Goal: Information Seeking & Learning: Learn about a topic

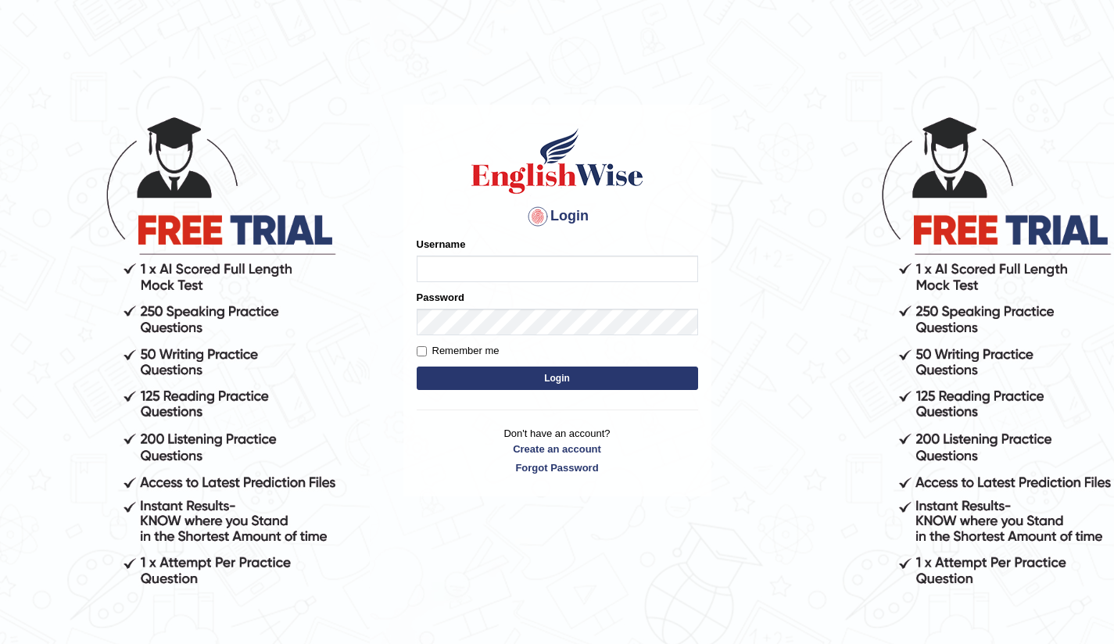
type input "Bikmaeva"
click at [558, 328] on button "Login" at bounding box center [557, 378] width 281 height 23
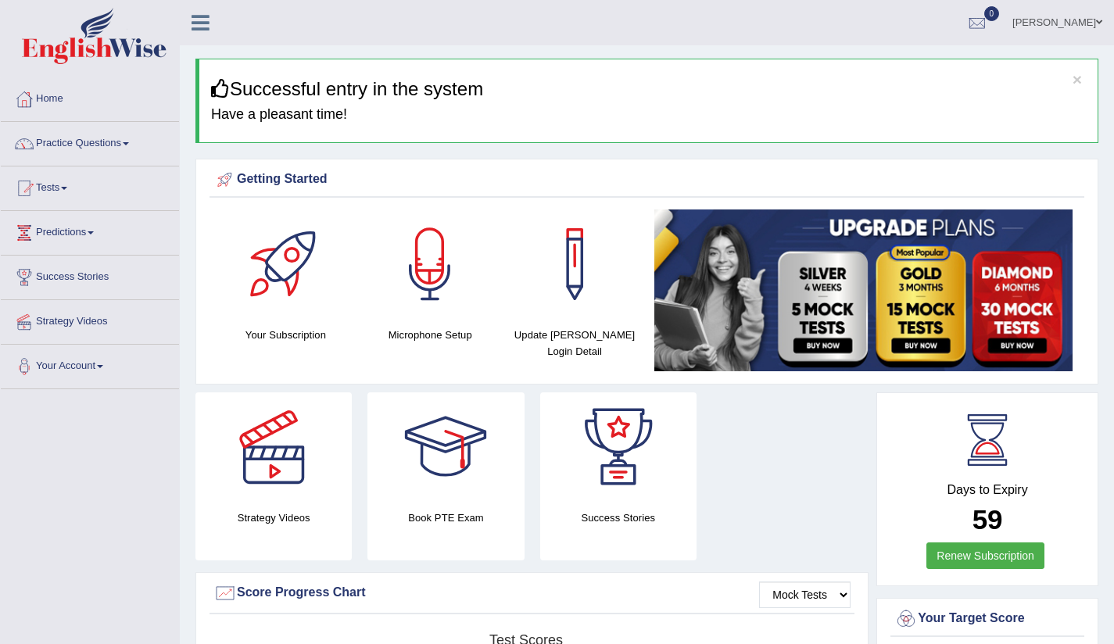
click at [63, 190] on link "Tests" at bounding box center [90, 186] width 178 height 39
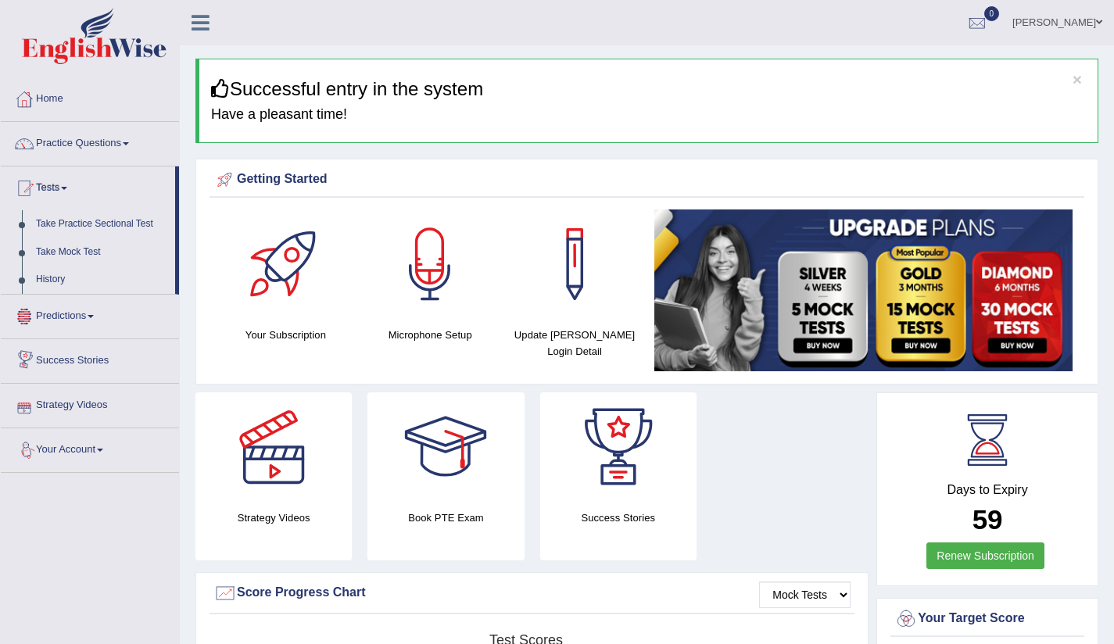
click at [103, 450] on link "Your Account" at bounding box center [90, 447] width 178 height 39
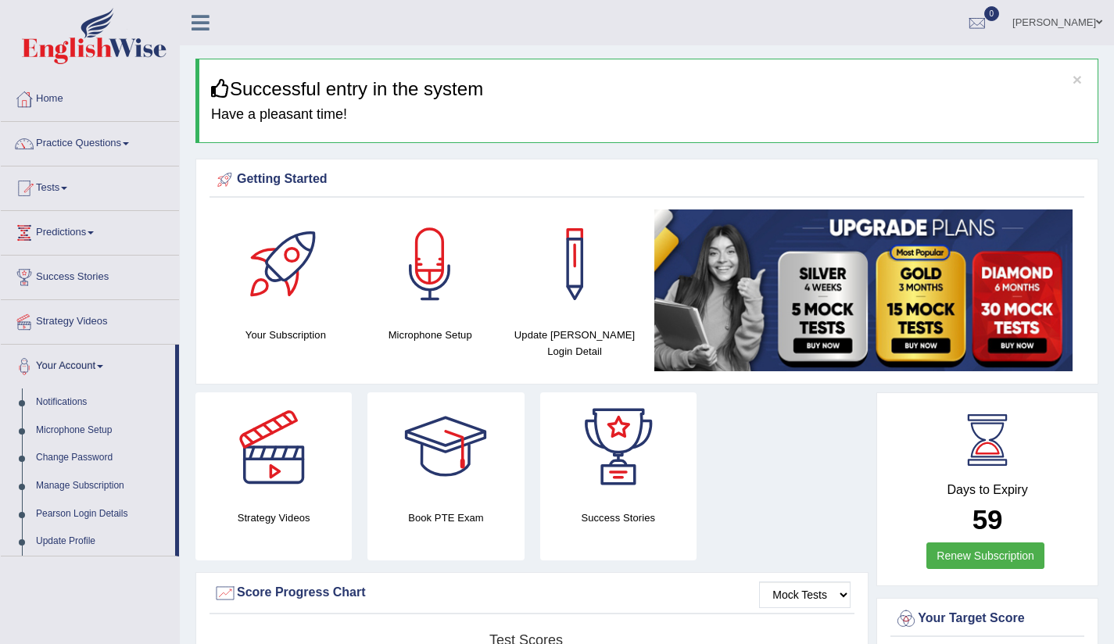
click at [95, 233] on link "Predictions" at bounding box center [90, 230] width 178 height 39
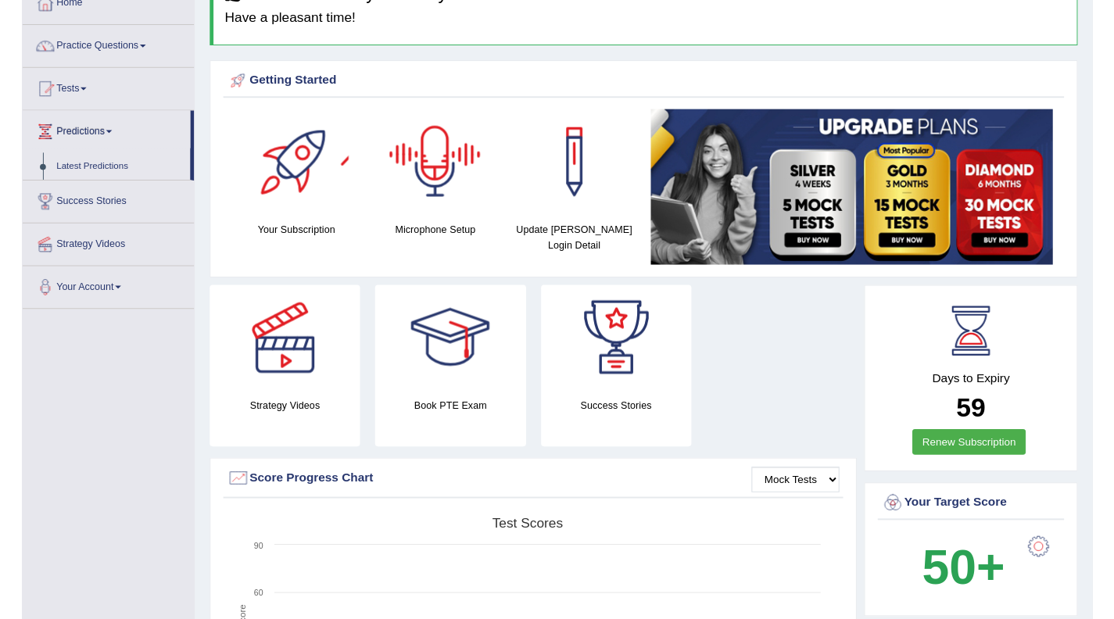
scroll to position [16, 0]
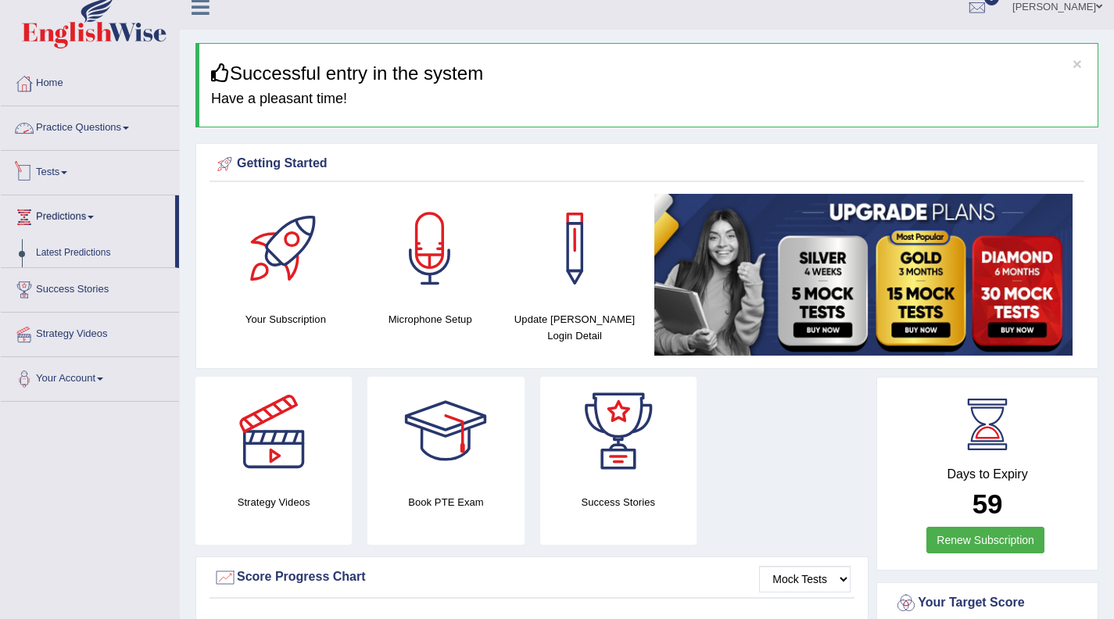
click at [142, 120] on link "Practice Questions" at bounding box center [90, 125] width 178 height 39
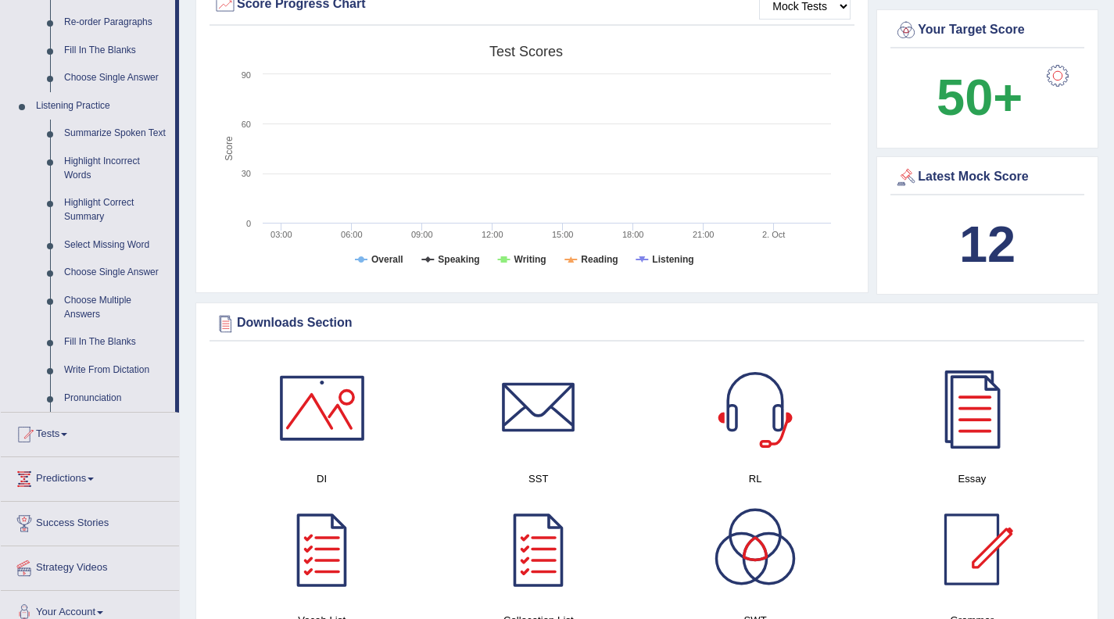
scroll to position [593, 0]
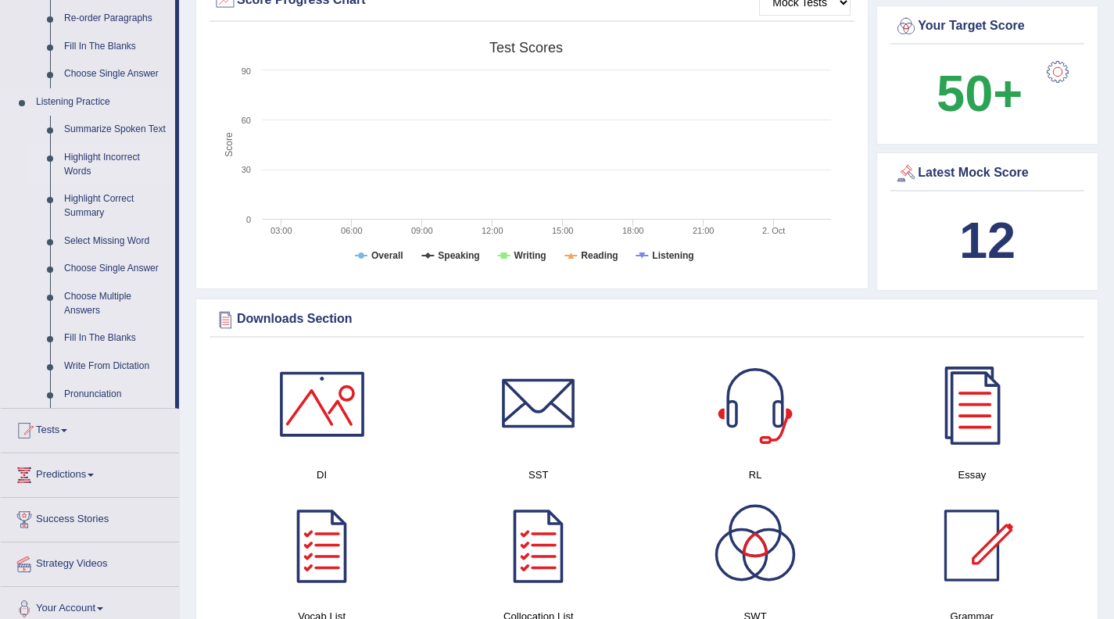
click at [78, 167] on link "Highlight Incorrect Words" at bounding box center [116, 164] width 118 height 41
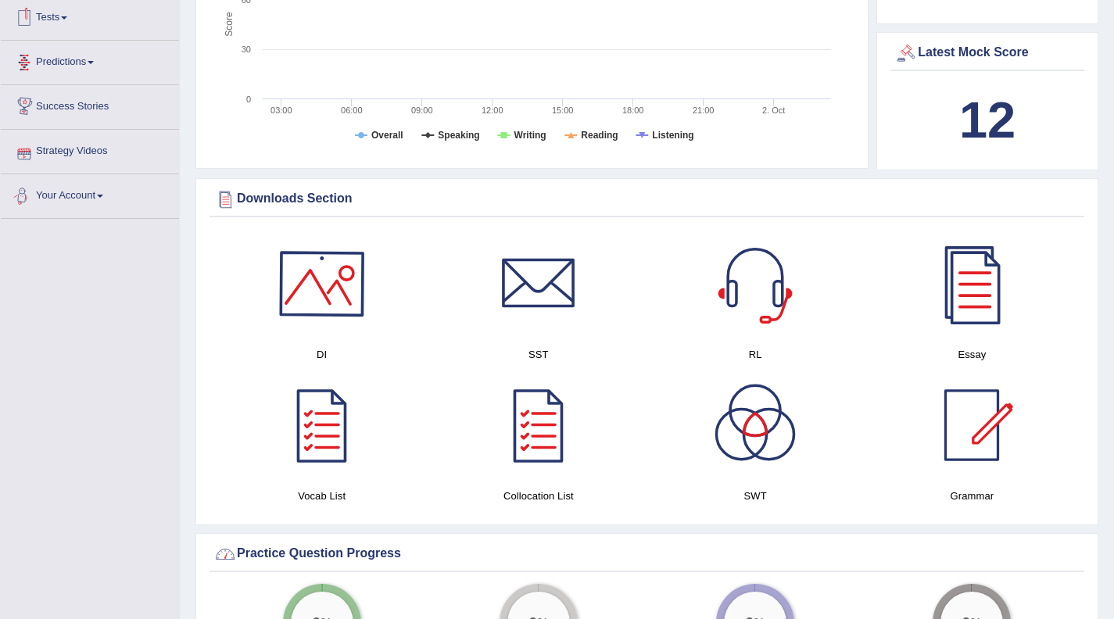
scroll to position [787, 0]
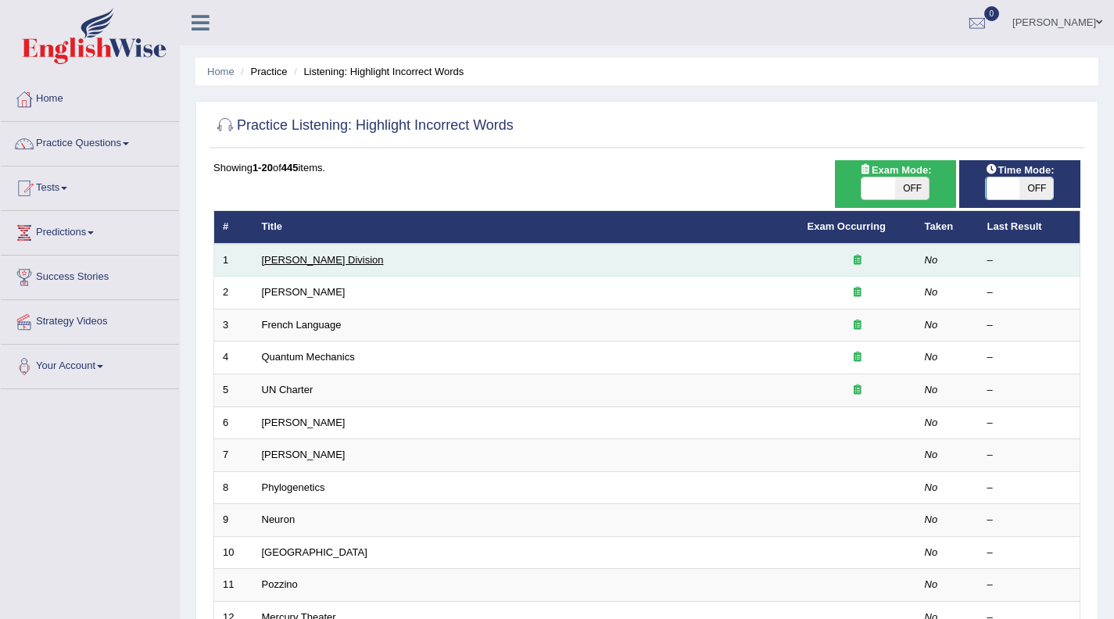
click at [296, 260] on link "Ward Division" at bounding box center [323, 260] width 122 height 12
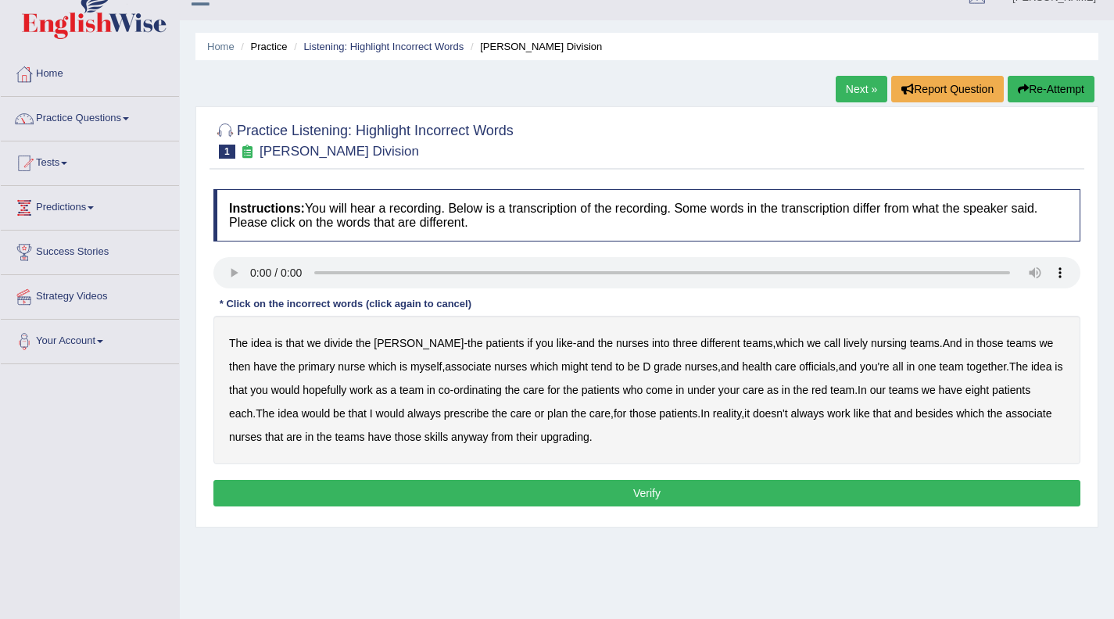
scroll to position [102, 0]
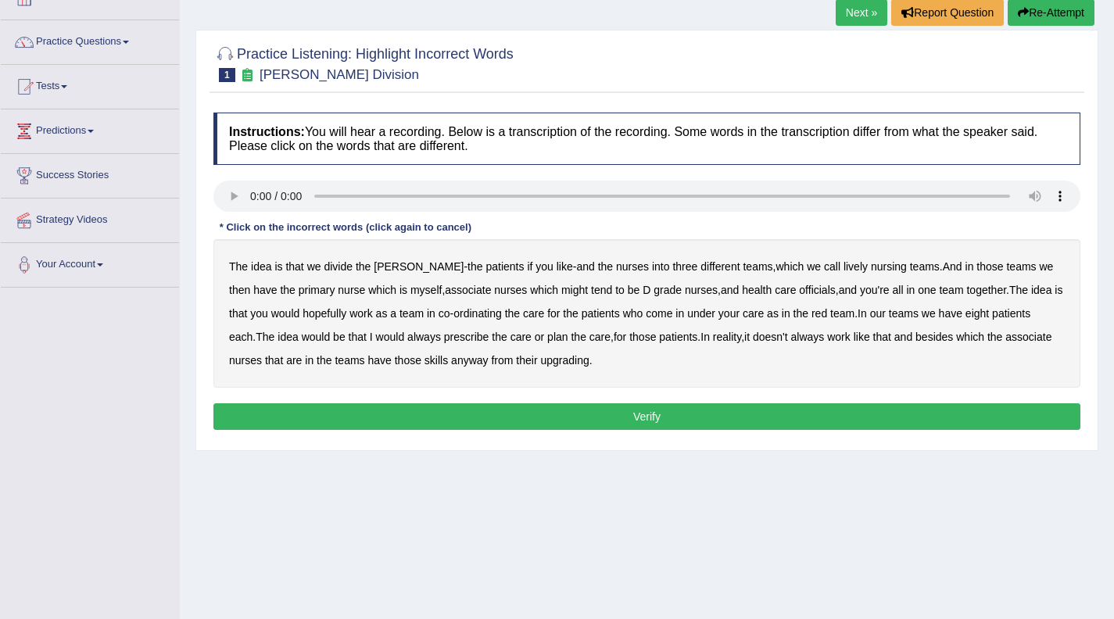
drag, startPoint x: 472, startPoint y: 293, endPoint x: 560, endPoint y: 298, distance: 87.7
click at [559, 298] on div "The idea is that we divide the ward - the patients if you like - and the nurses…" at bounding box center [646, 313] width 867 height 149
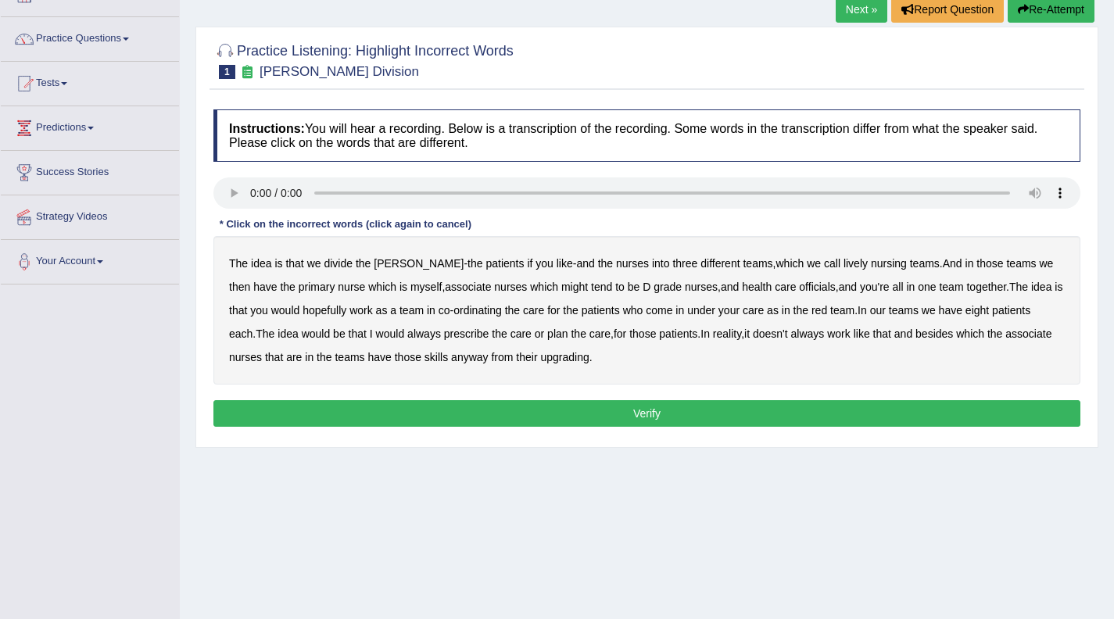
click at [871, 264] on b "nursing" at bounding box center [889, 263] width 36 height 13
click at [561, 290] on b "might" at bounding box center [574, 287] width 27 height 13
click at [407, 337] on b "always" at bounding box center [424, 334] width 34 height 13
click at [565, 360] on b "upgrading" at bounding box center [564, 357] width 48 height 13
click at [844, 266] on b "lively" at bounding box center [856, 263] width 24 height 13
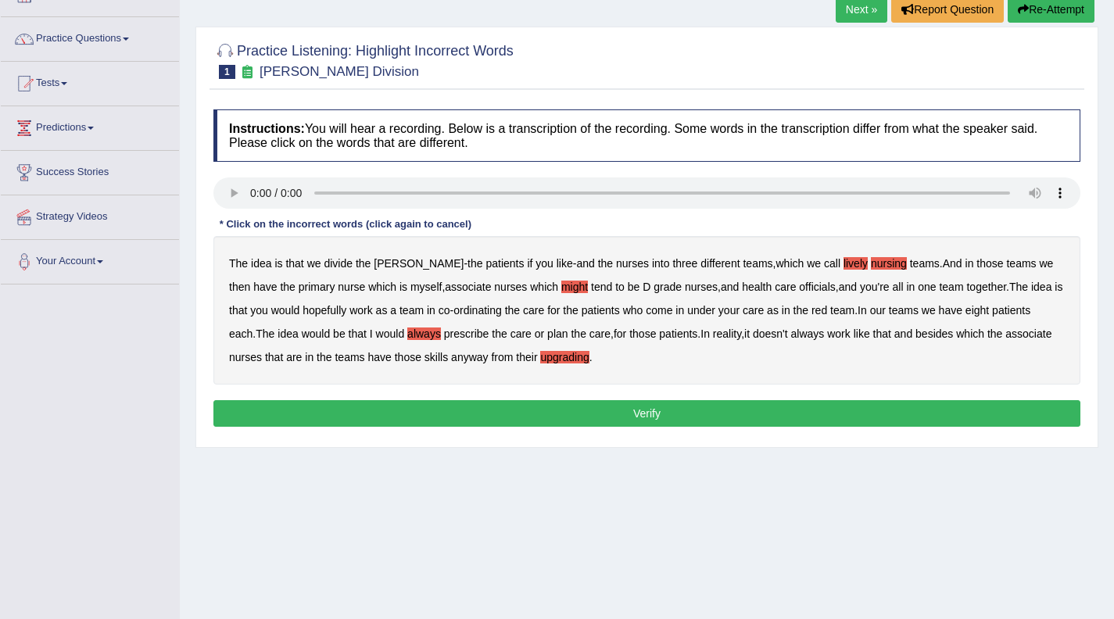
click at [871, 265] on b "nursing" at bounding box center [889, 263] width 36 height 13
click at [657, 414] on button "Verify" at bounding box center [646, 413] width 867 height 27
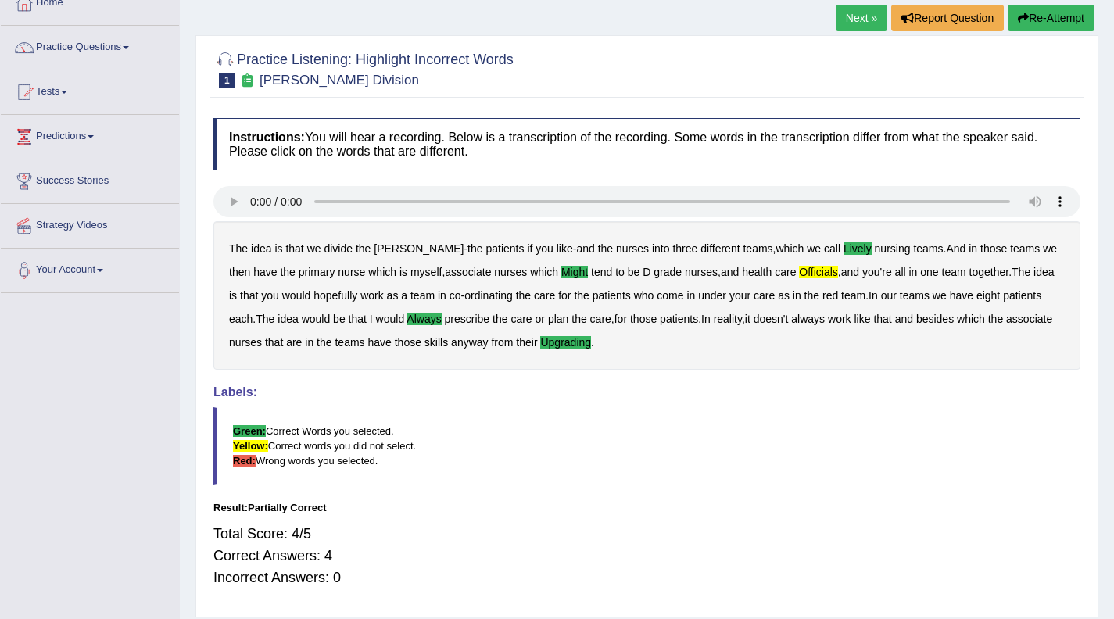
scroll to position [58, 0]
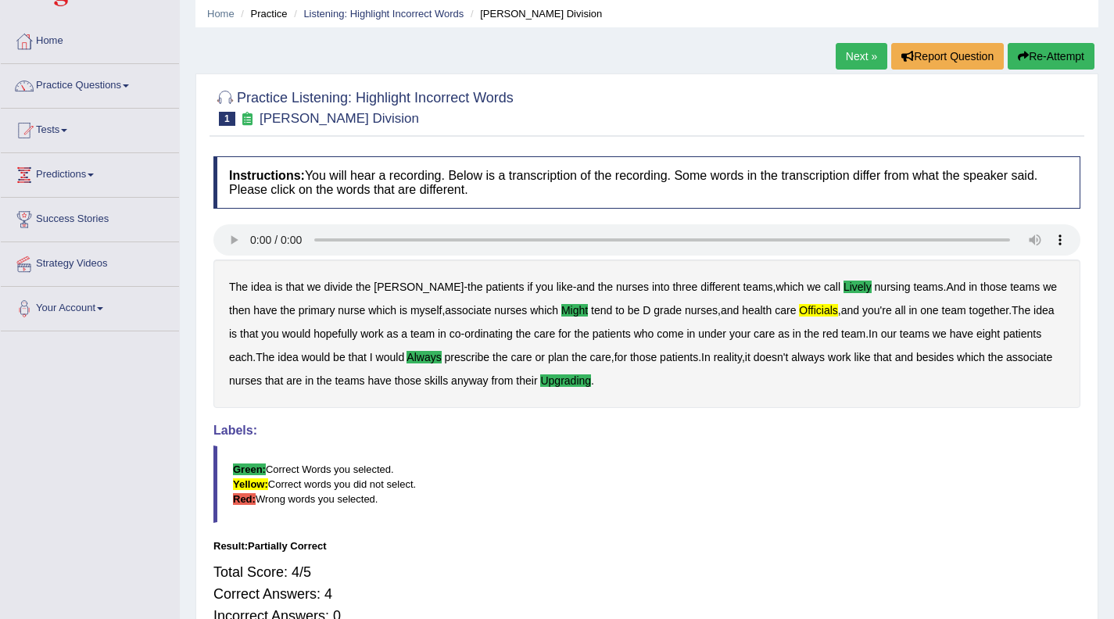
click at [862, 50] on link "Next »" at bounding box center [862, 56] width 52 height 27
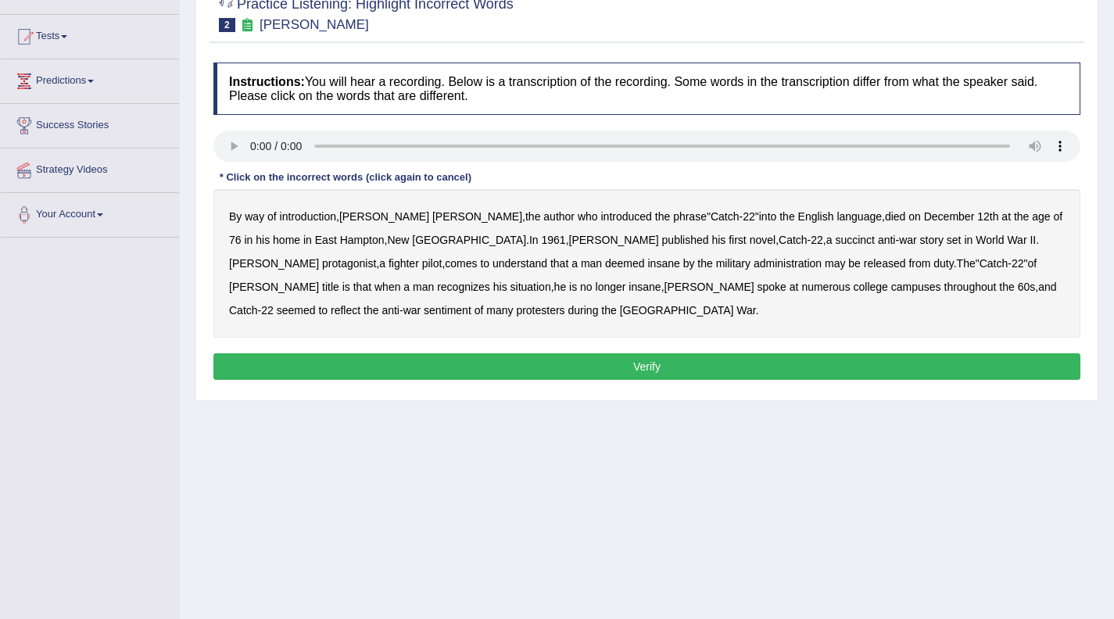
scroll to position [149, 0]
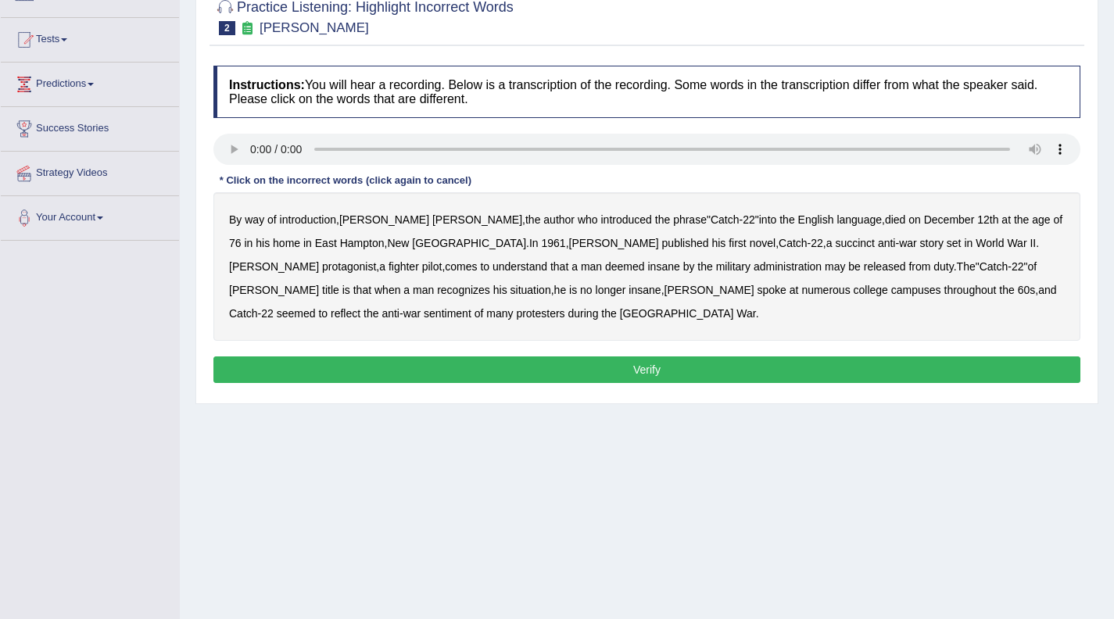
click at [835, 247] on b "succinct" at bounding box center [855, 243] width 40 height 13
click at [754, 269] on b "administration" at bounding box center [788, 266] width 68 height 13
click at [551, 284] on b "situation" at bounding box center [531, 290] width 41 height 13
click at [360, 307] on b "reflect" at bounding box center [346, 313] width 30 height 13
click at [633, 376] on button "Verify" at bounding box center [646, 370] width 867 height 27
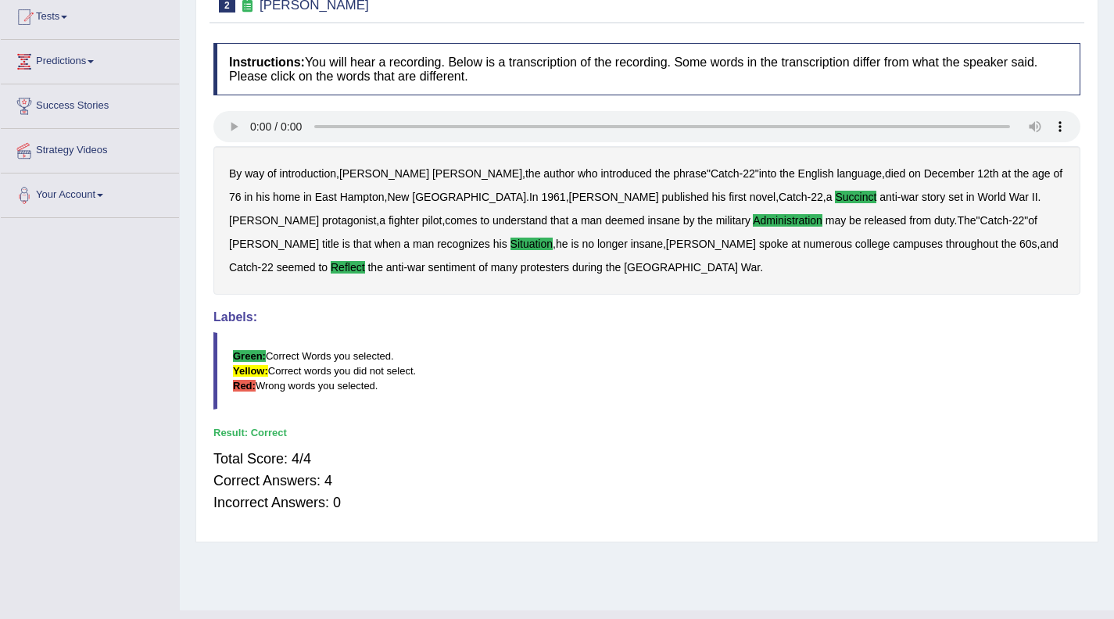
scroll to position [0, 0]
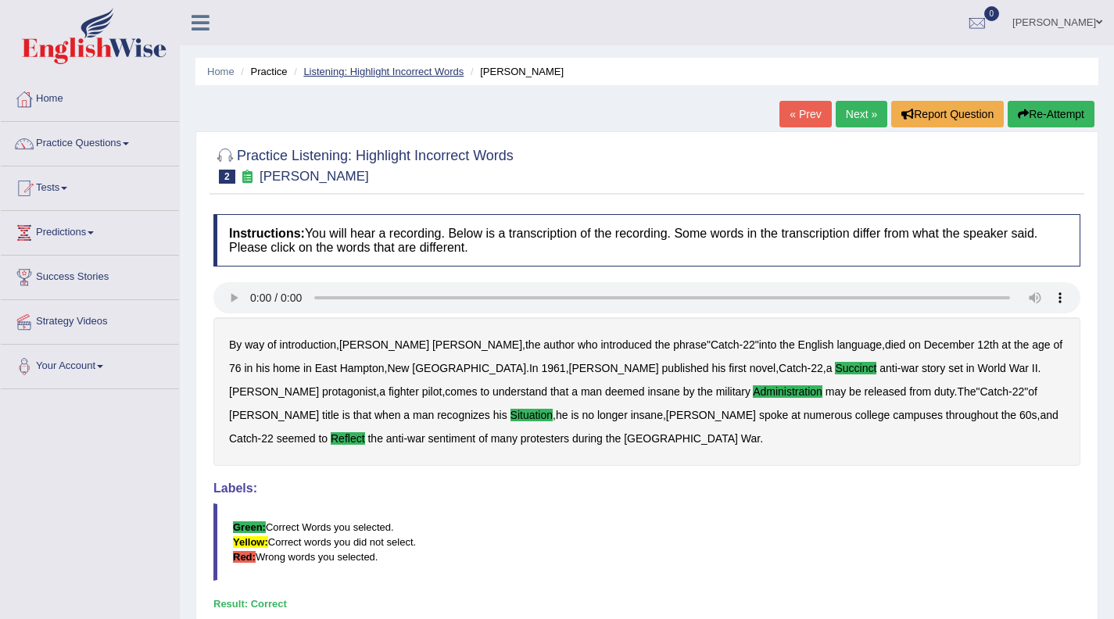
click at [414, 76] on link "Listening: Highlight Incorrect Words" at bounding box center [383, 72] width 160 height 12
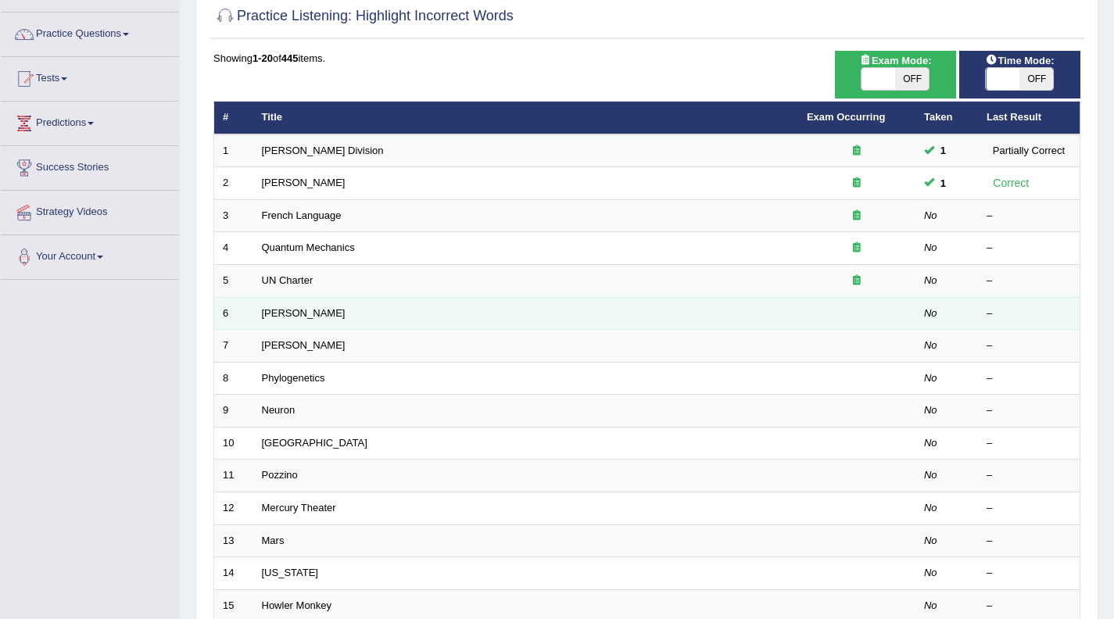
scroll to position [109, 0]
click at [278, 314] on link "[PERSON_NAME]" at bounding box center [304, 313] width 84 height 12
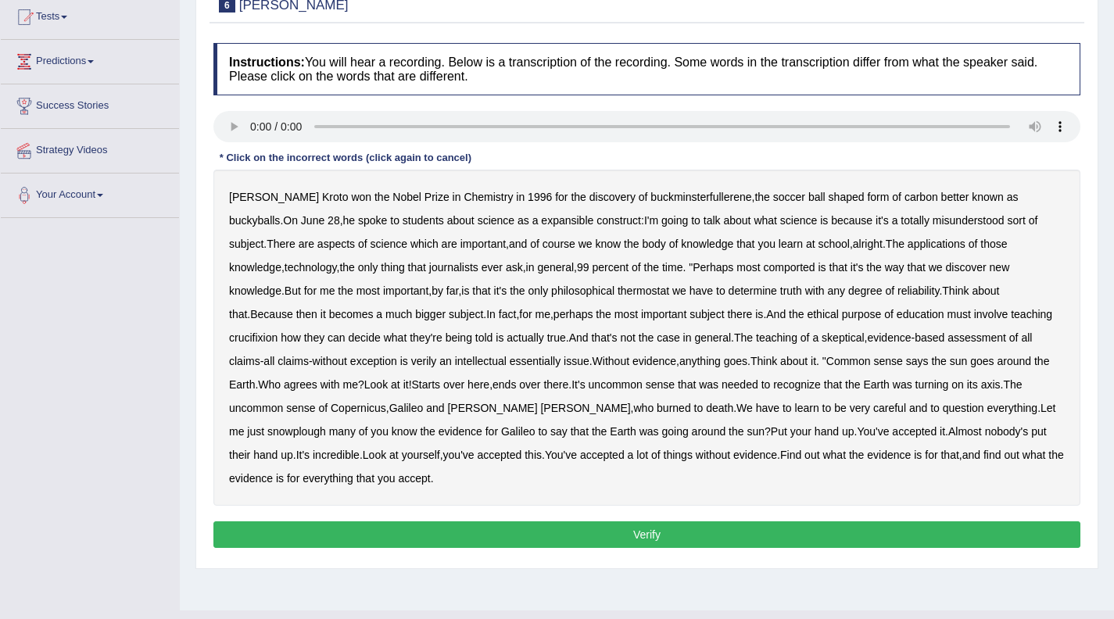
scroll to position [170, 0]
click at [541, 225] on b "expansible" at bounding box center [567, 221] width 52 height 13
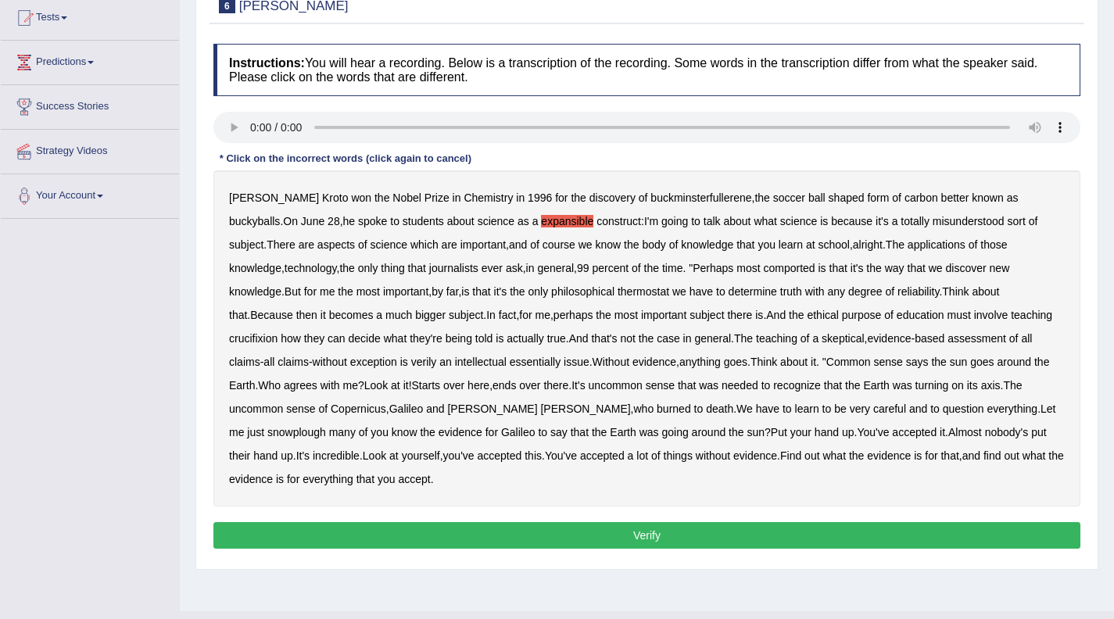
click at [543, 245] on b "course" at bounding box center [559, 244] width 33 height 13
click at [543, 246] on b "course" at bounding box center [559, 244] width 33 height 13
click at [763, 271] on b "comported" at bounding box center [789, 268] width 52 height 13
click at [618, 290] on b "thermostat" at bounding box center [644, 291] width 52 height 13
click at [278, 332] on b "crucifixion" at bounding box center [253, 338] width 48 height 13
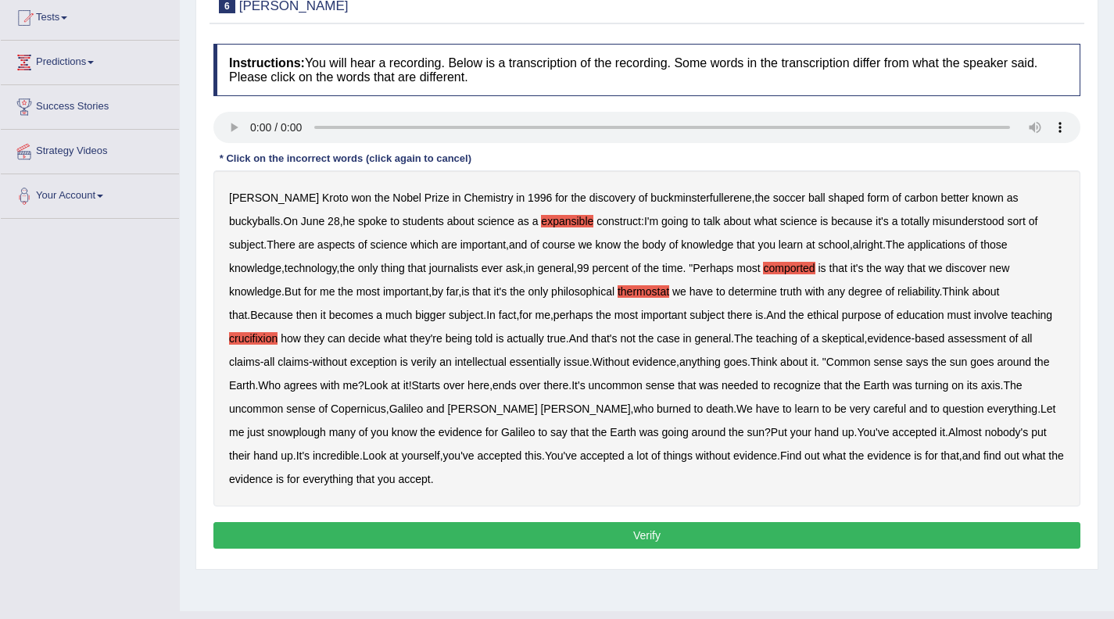
click at [411, 363] on b "verily" at bounding box center [424, 362] width 26 height 13
click at [447, 408] on b "Giordano" at bounding box center [492, 409] width 90 height 13
click at [447, 411] on b "Giordano" at bounding box center [492, 409] width 90 height 13
click at [853, 246] on b "alright" at bounding box center [868, 244] width 30 height 13
click at [326, 426] on b "snowplough" at bounding box center [296, 432] width 59 height 13
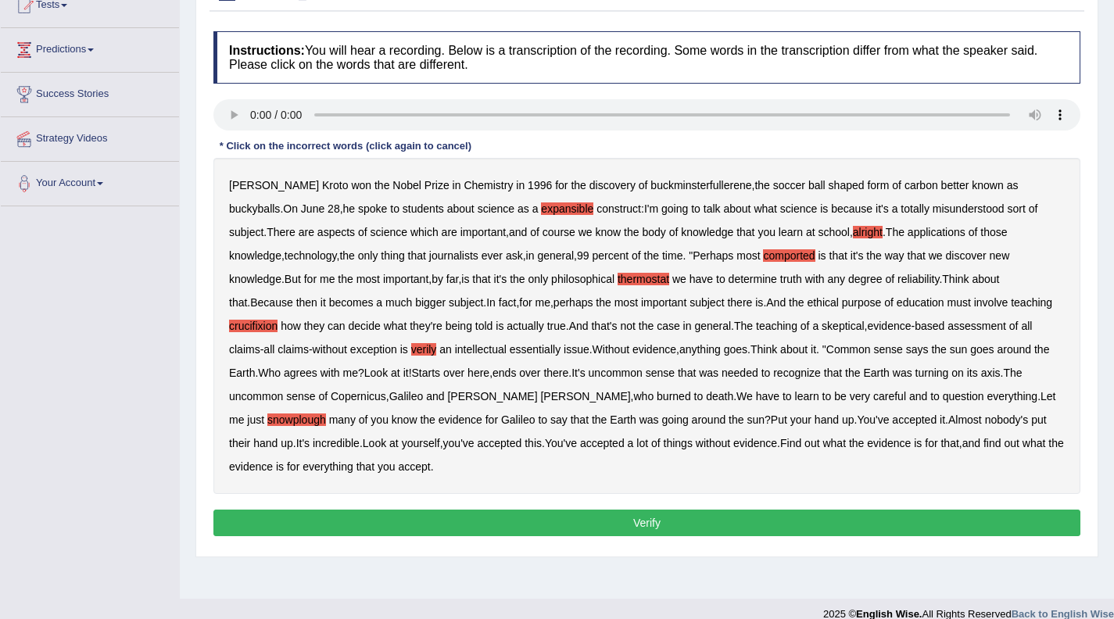
scroll to position [202, 0]
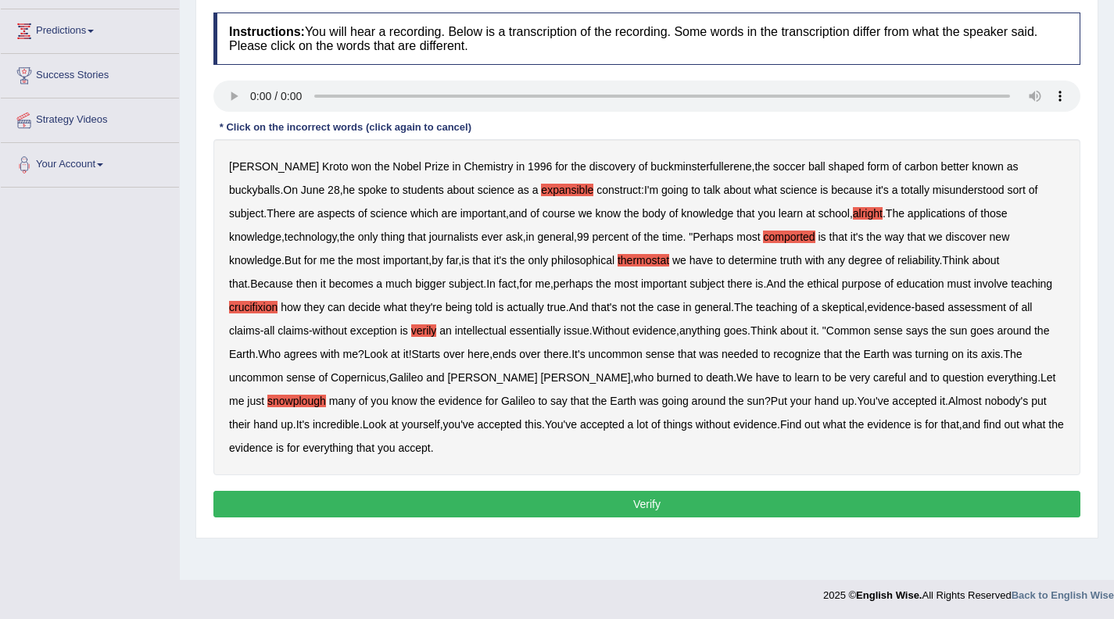
click at [686, 507] on button "Verify" at bounding box center [646, 504] width 867 height 27
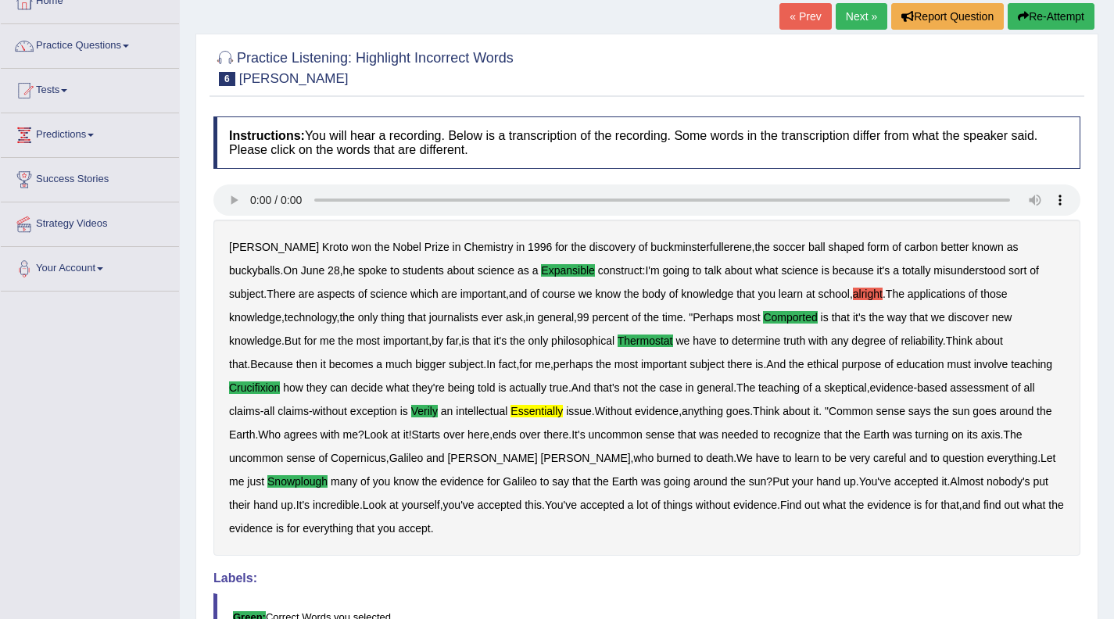
scroll to position [0, 0]
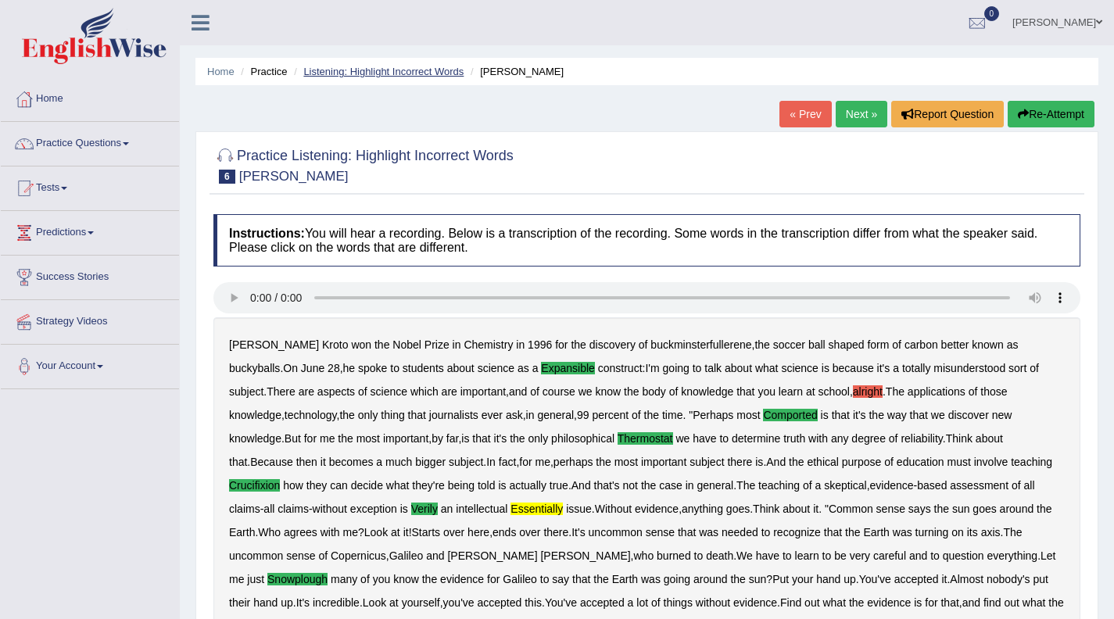
click at [367, 68] on link "Listening: Highlight Incorrect Words" at bounding box center [383, 72] width 160 height 12
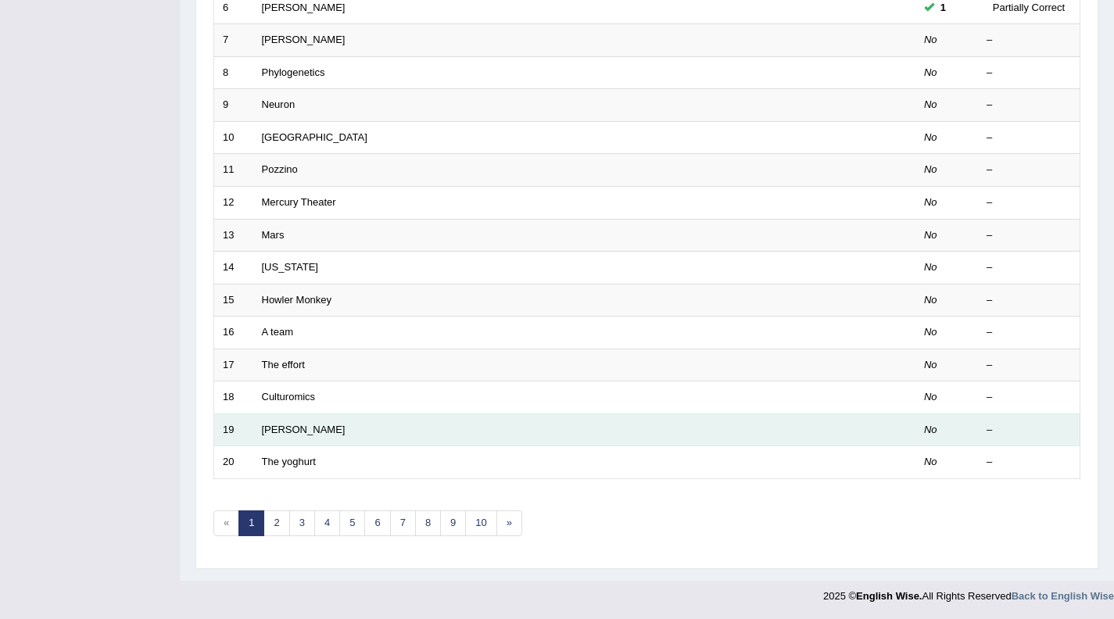
scroll to position [416, 0]
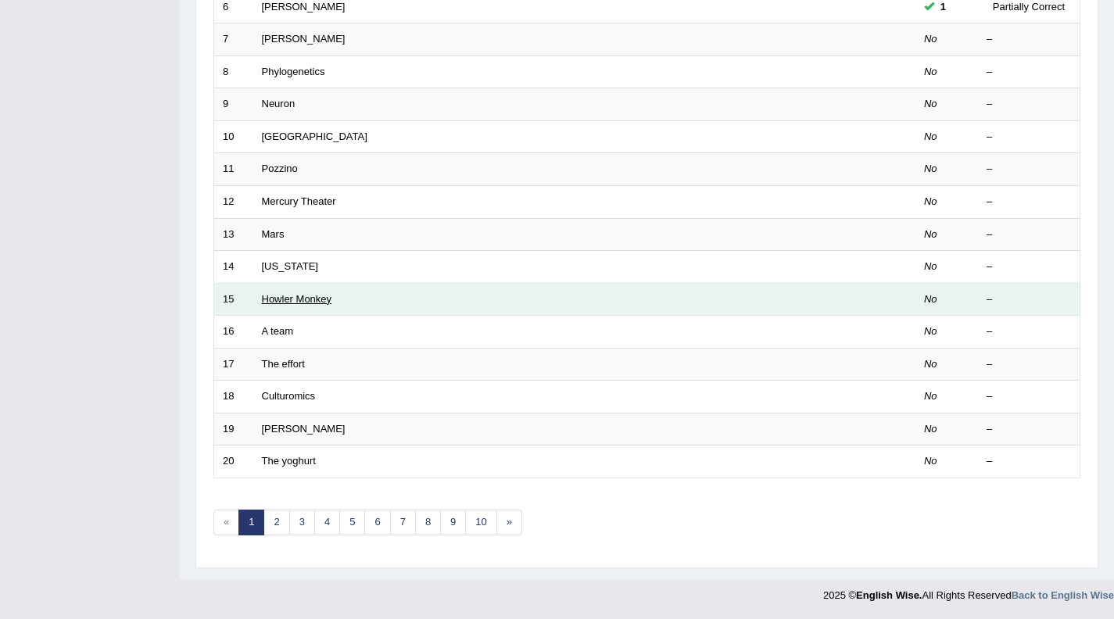
click at [296, 302] on link "Howler Monkey" at bounding box center [297, 299] width 70 height 12
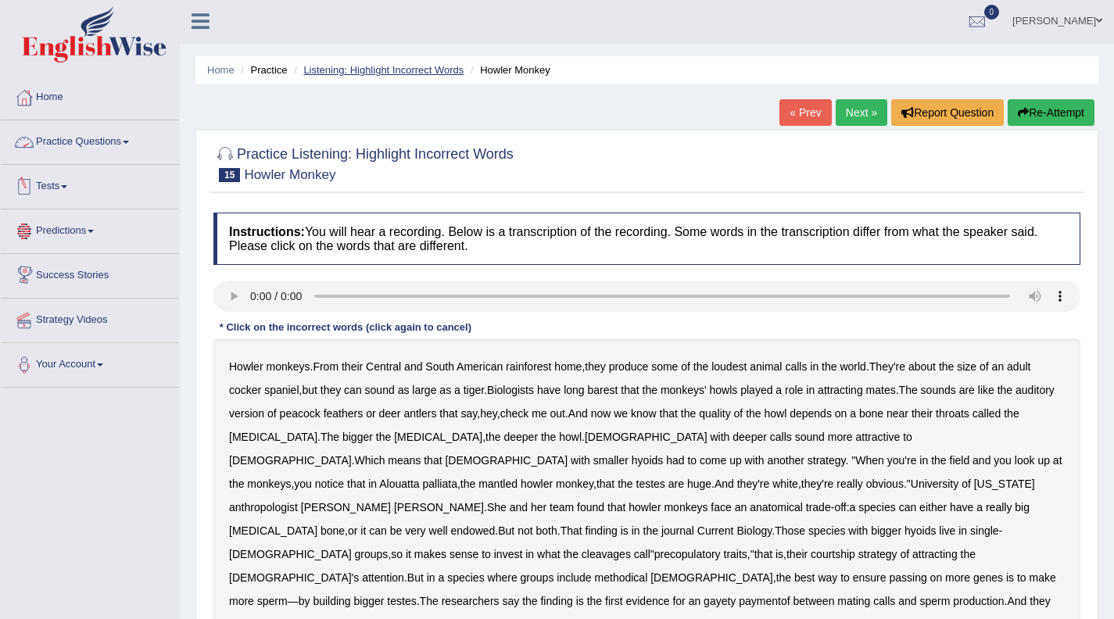
scroll to position [3, 0]
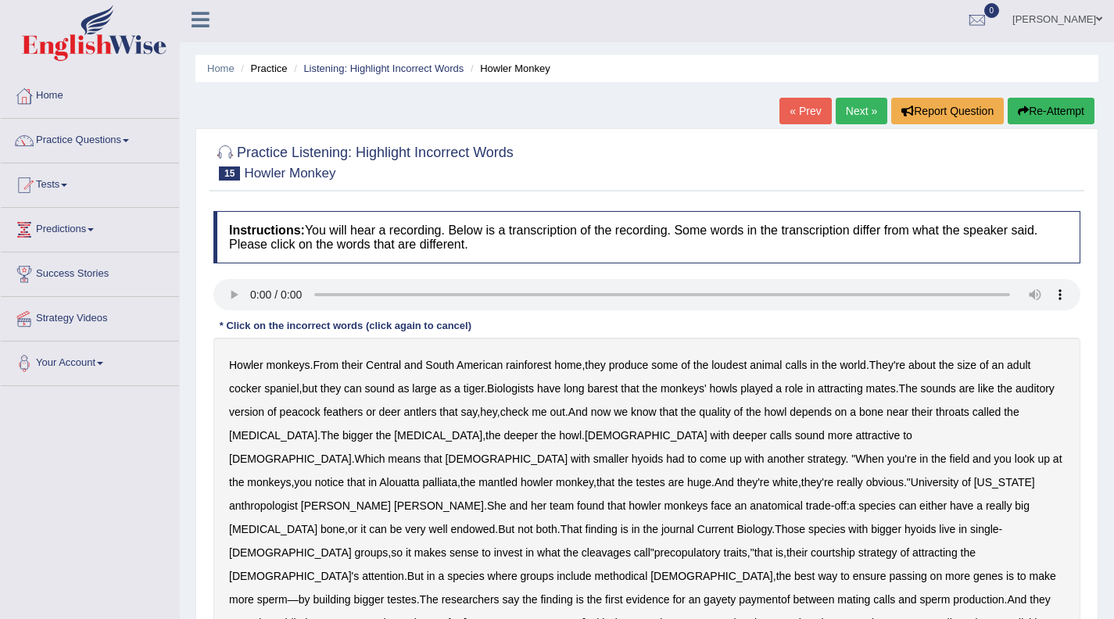
click at [129, 139] on span at bounding box center [126, 140] width 6 height 3
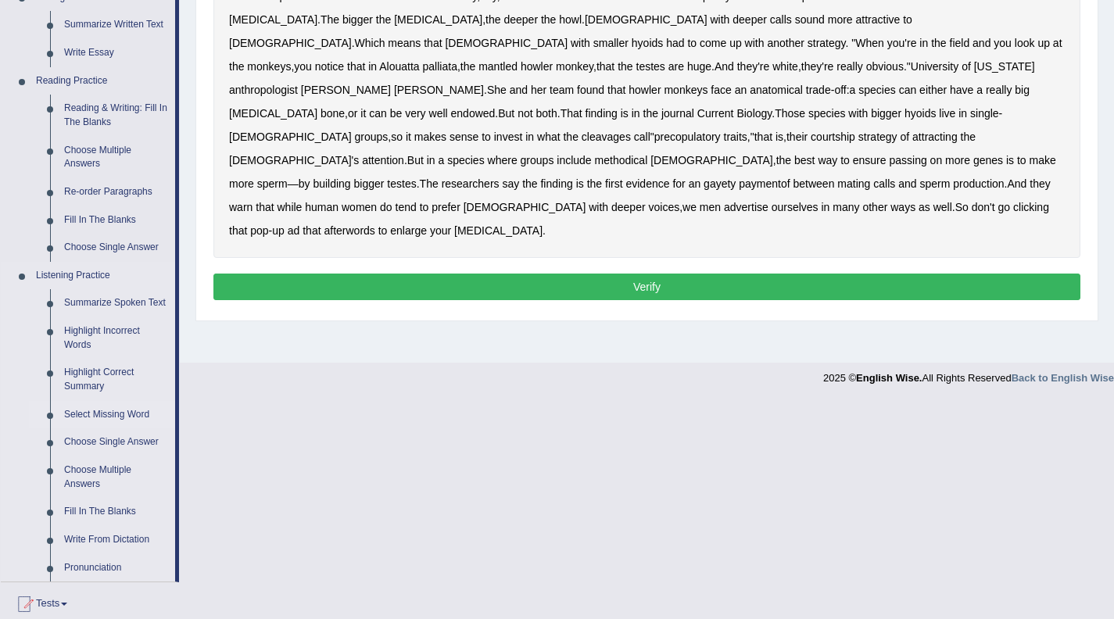
click at [134, 429] on link "Select Missing Word" at bounding box center [116, 415] width 118 height 28
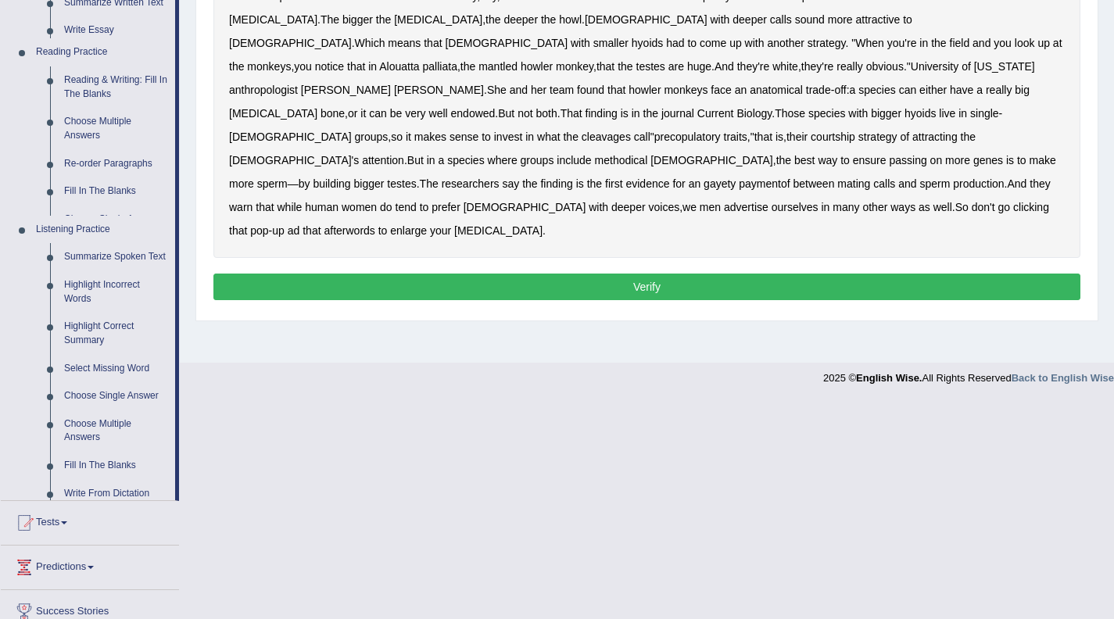
scroll to position [202, 0]
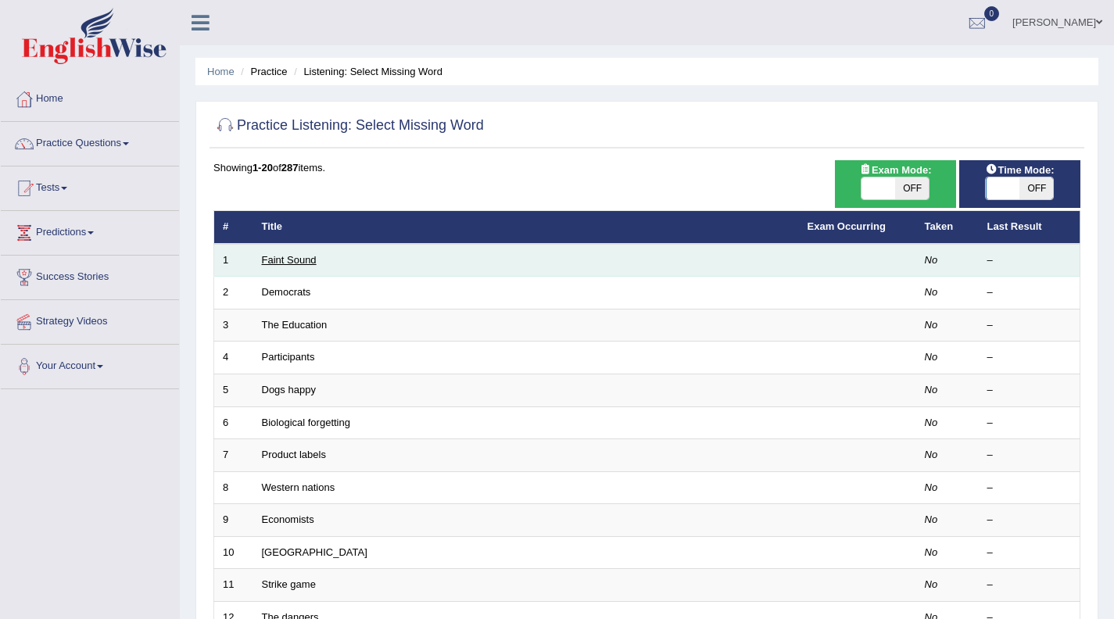
click at [285, 260] on link "Faint Sound" at bounding box center [289, 260] width 55 height 12
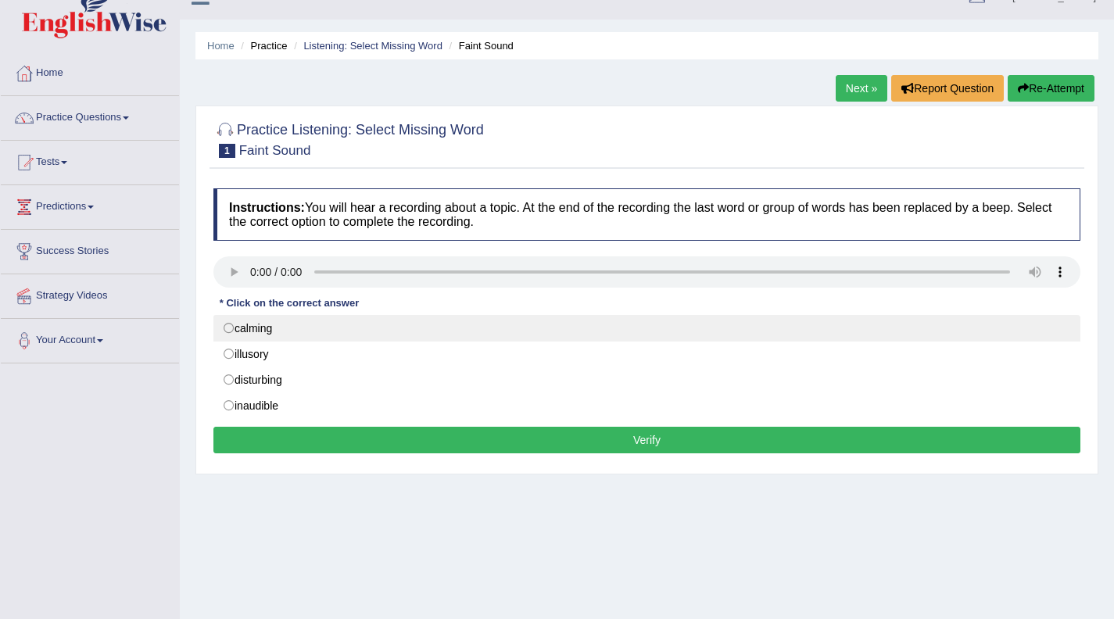
scroll to position [27, 0]
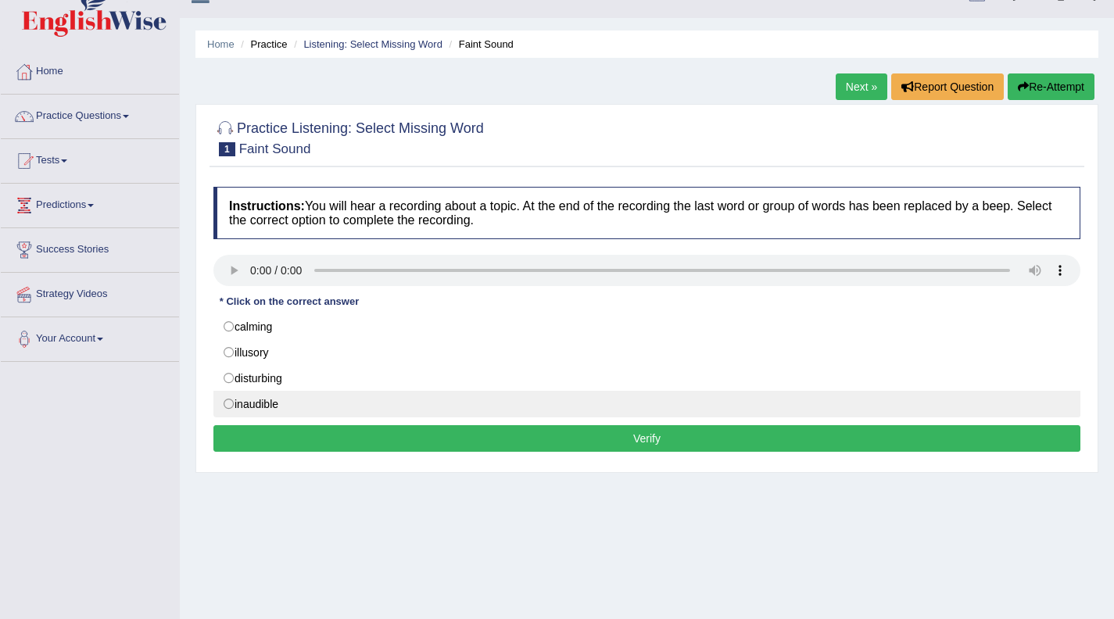
click at [231, 404] on label "inaudible" at bounding box center [646, 404] width 867 height 27
radio input "true"
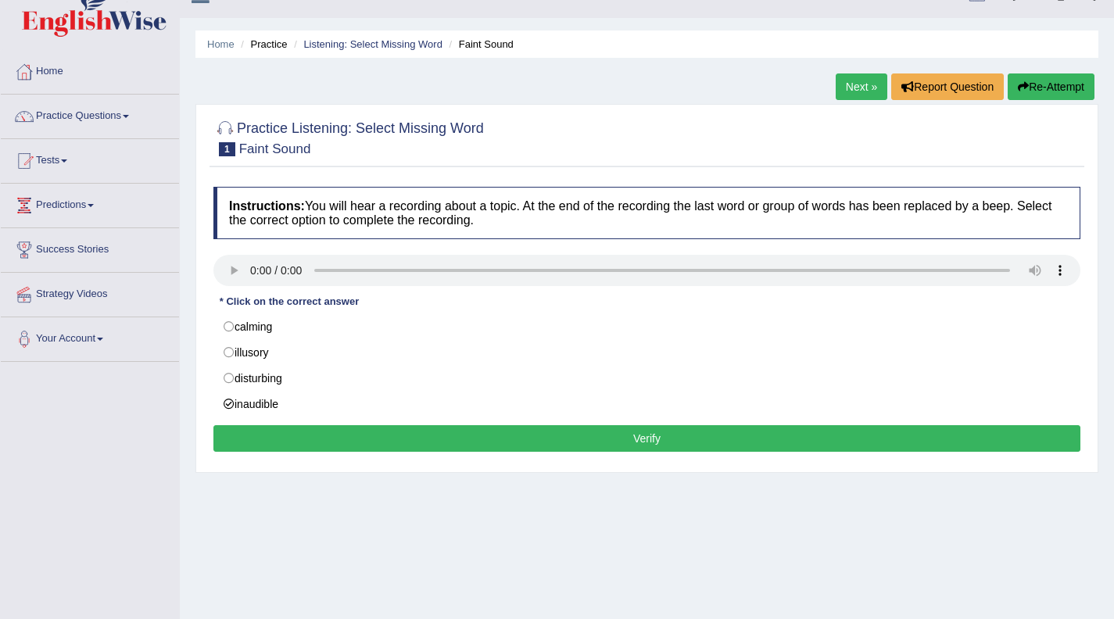
click at [586, 443] on button "Verify" at bounding box center [646, 438] width 867 height 27
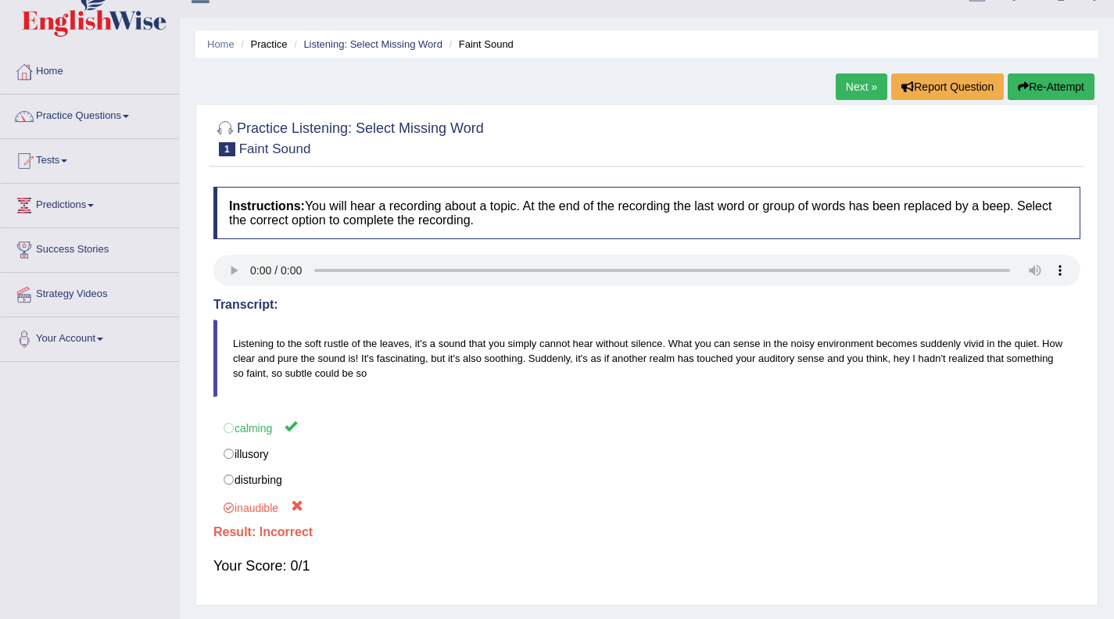
click at [841, 91] on link "Next »" at bounding box center [862, 87] width 52 height 27
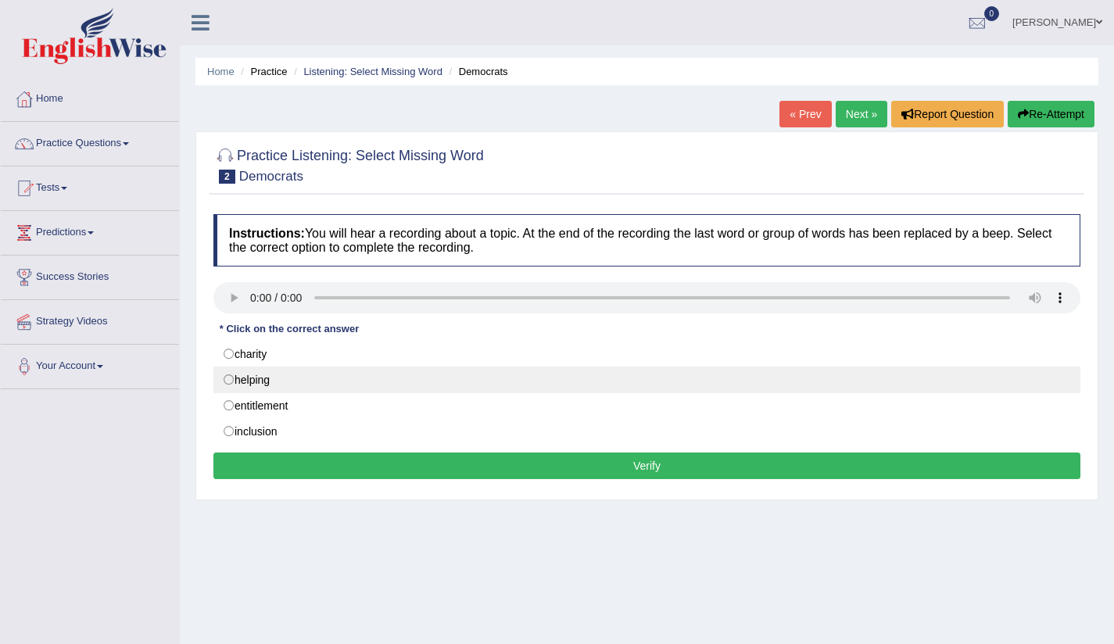
click at [231, 379] on label "helping" at bounding box center [646, 380] width 867 height 27
radio input "true"
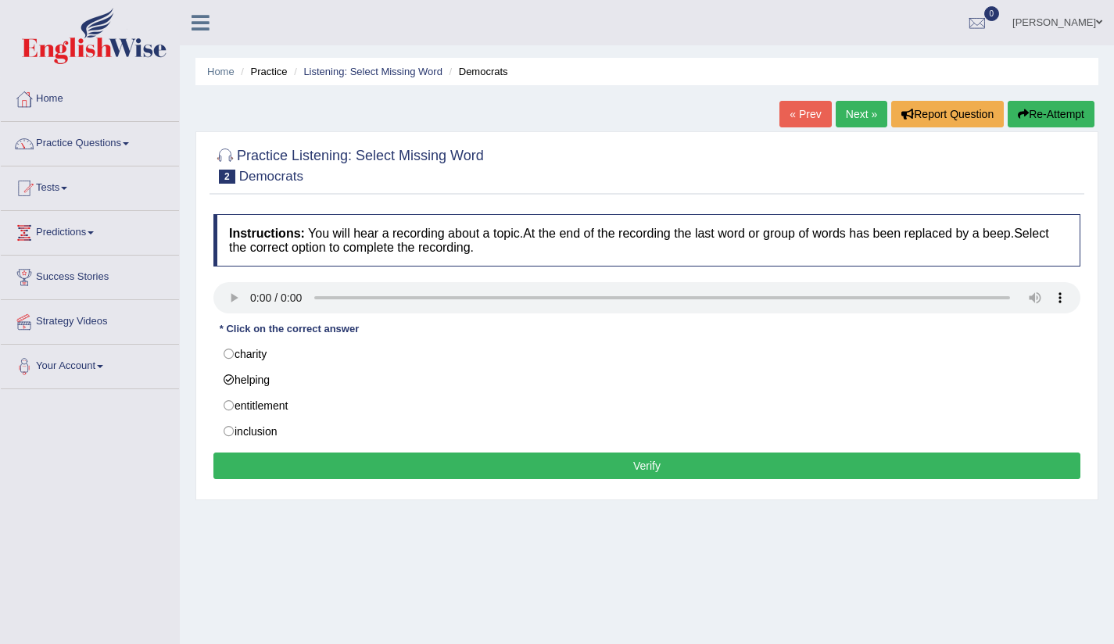
click at [567, 471] on button "Verify" at bounding box center [646, 466] width 867 height 27
